Goal: Contribute content

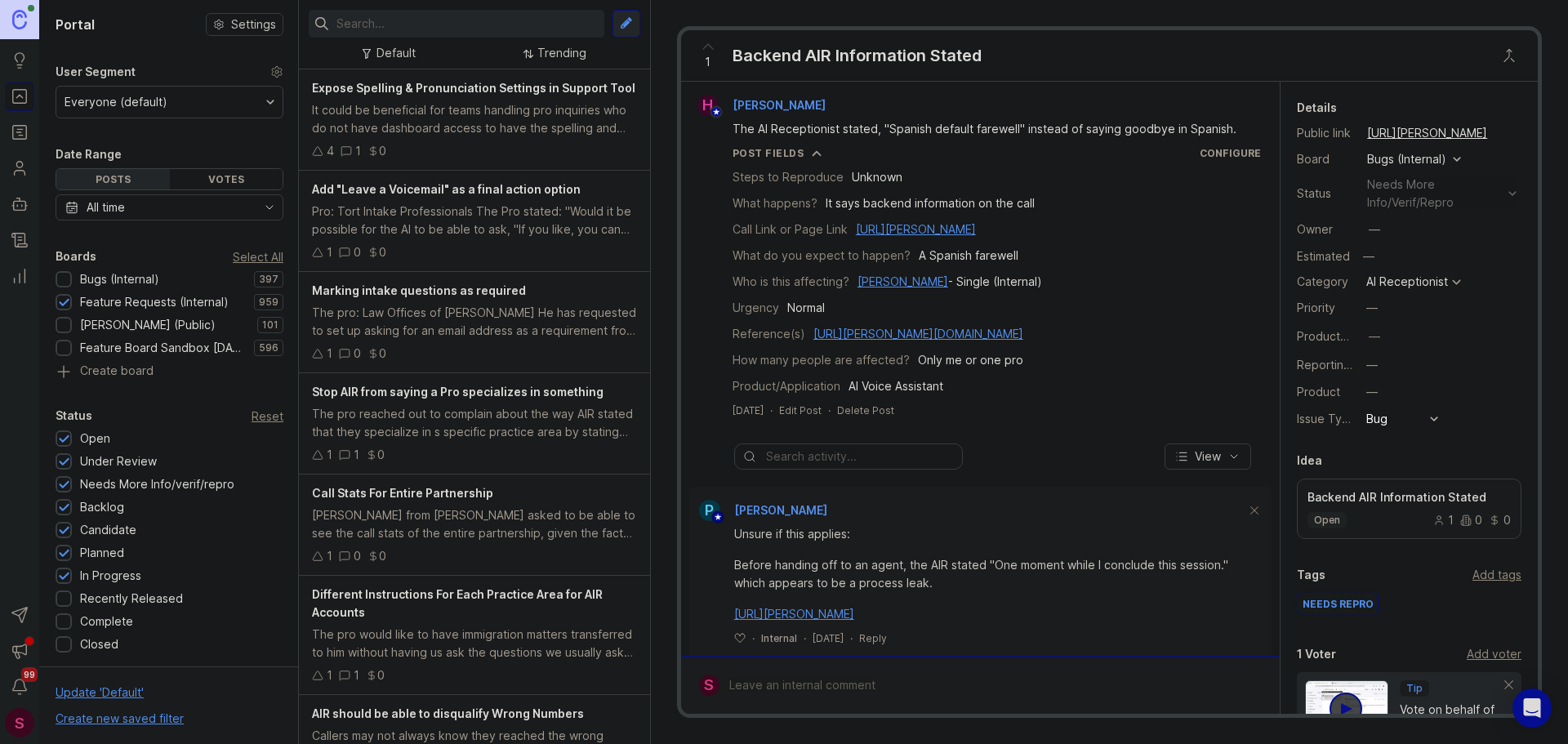
click at [435, 17] on input "text" at bounding box center [467, 24] width 261 height 18
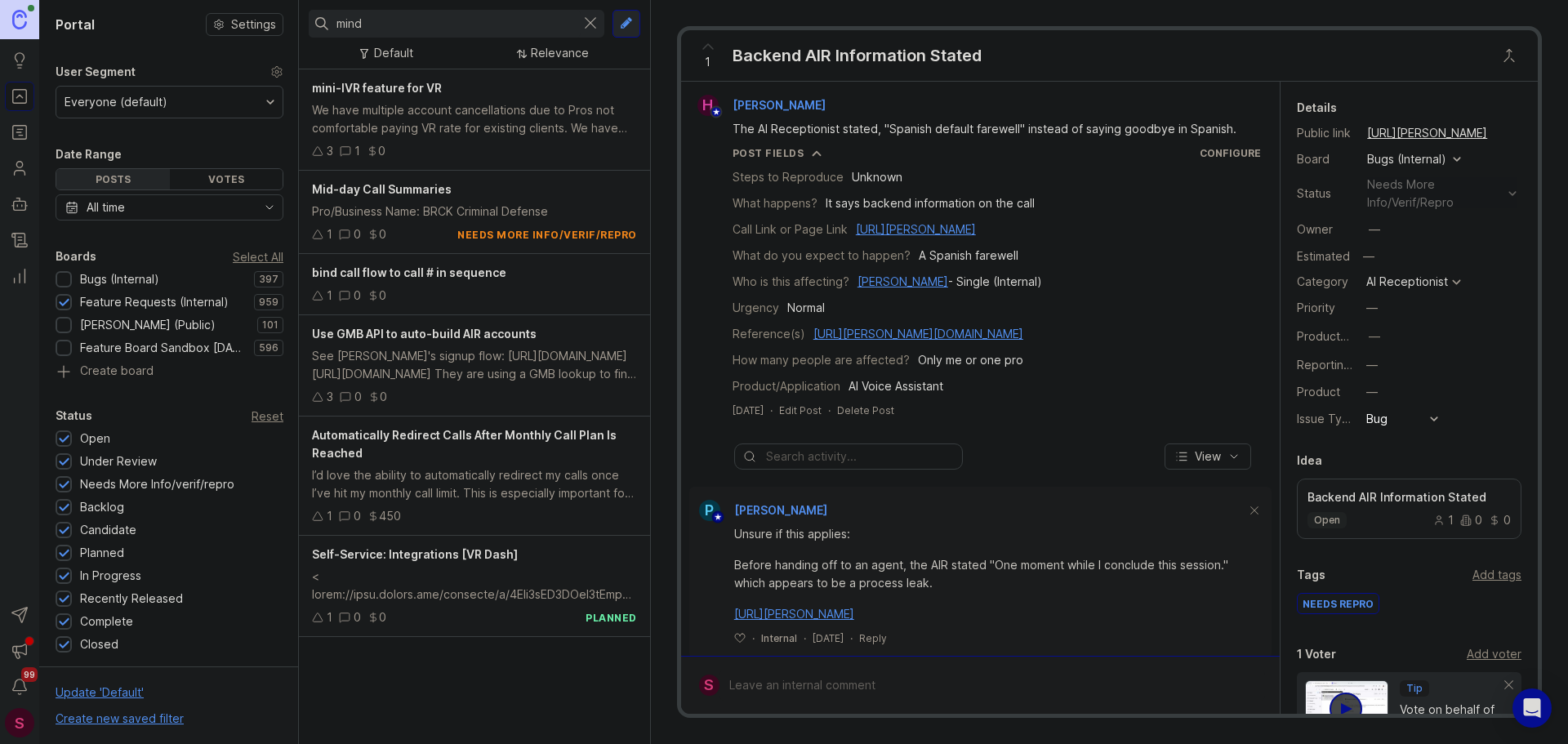
type input "mind"
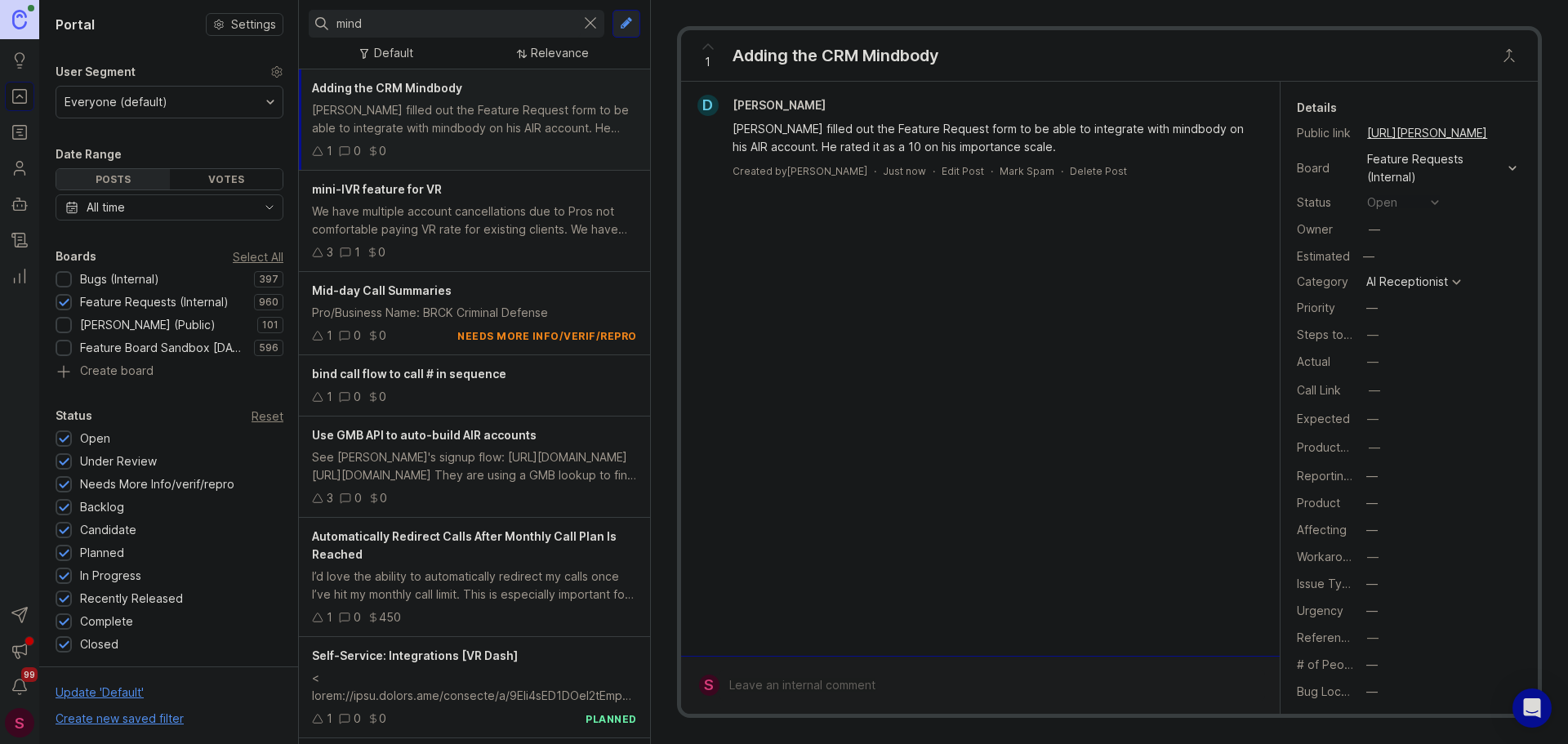
click at [786, 686] on div at bounding box center [993, 686] width 546 height 31
click at [749, 552] on textarea "To enrich screen reader interactions, please activate Accessibility in Grammarl…" at bounding box center [980, 552] width 519 height 31
paste textarea "[URL][DOMAIN_NAME]"
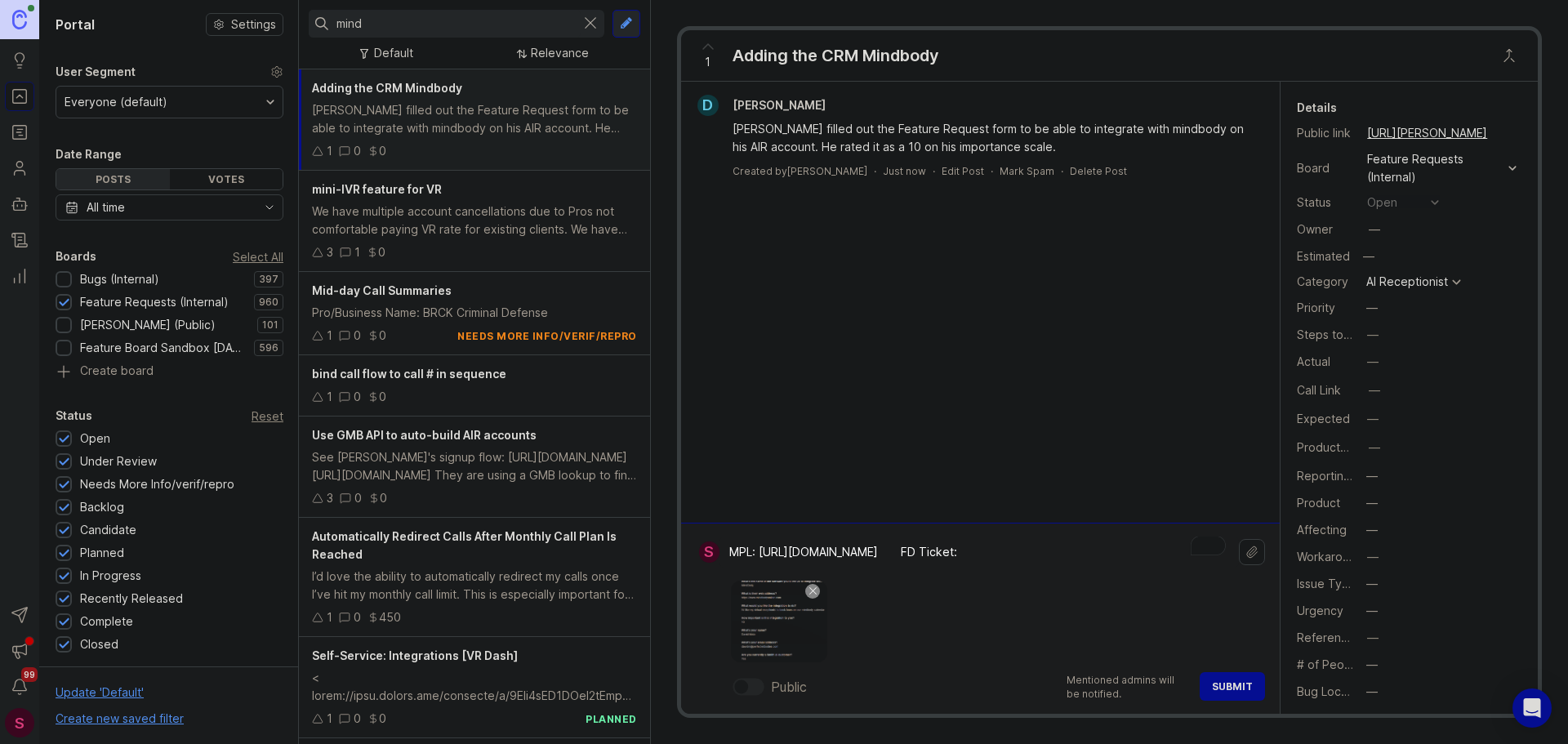
click at [1077, 556] on textarea "MPL: [URL][DOMAIN_NAME] FD Ticket:" at bounding box center [980, 552] width 519 height 31
paste textarea "[URL][PERSON_NAME][DOMAIN_NAME]"
type textarea "MPL: [URL][DOMAIN_NAME] FD Ticket: [URL][PERSON_NAME][DOMAIN_NAME]"
click at [1221, 691] on span "Submit" at bounding box center [1233, 686] width 41 height 12
